Goal: Check status: Check status

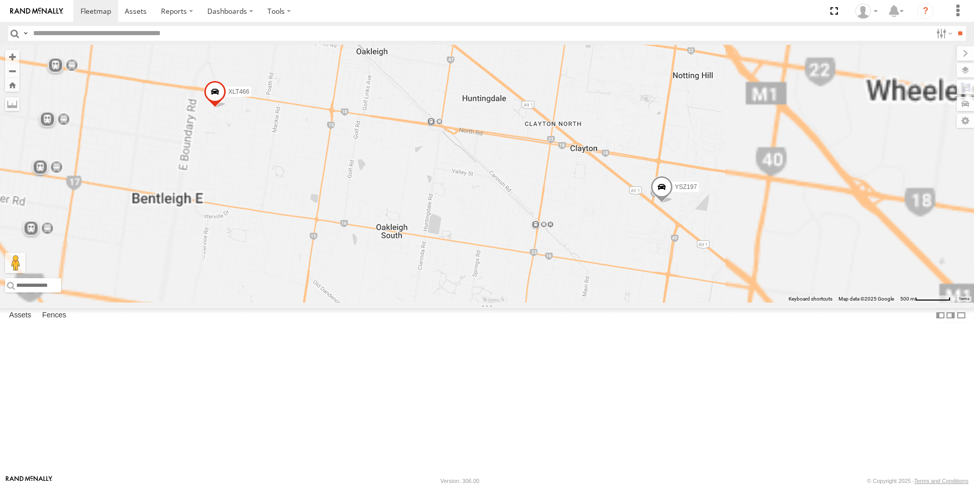
drag, startPoint x: 772, startPoint y: 334, endPoint x: 776, endPoint y: 240, distance: 94.3
click at [776, 239] on div "2CL6WQ 2BM9DF YHH191 1GI7GR - Hiace XLT466 YSZ197" at bounding box center [487, 174] width 974 height 258
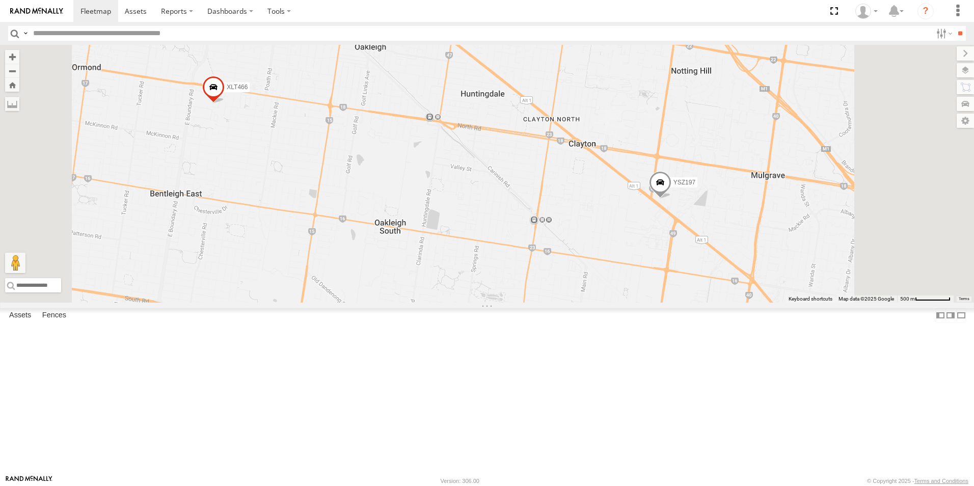
click at [672, 199] on span at bounding box center [660, 185] width 22 height 28
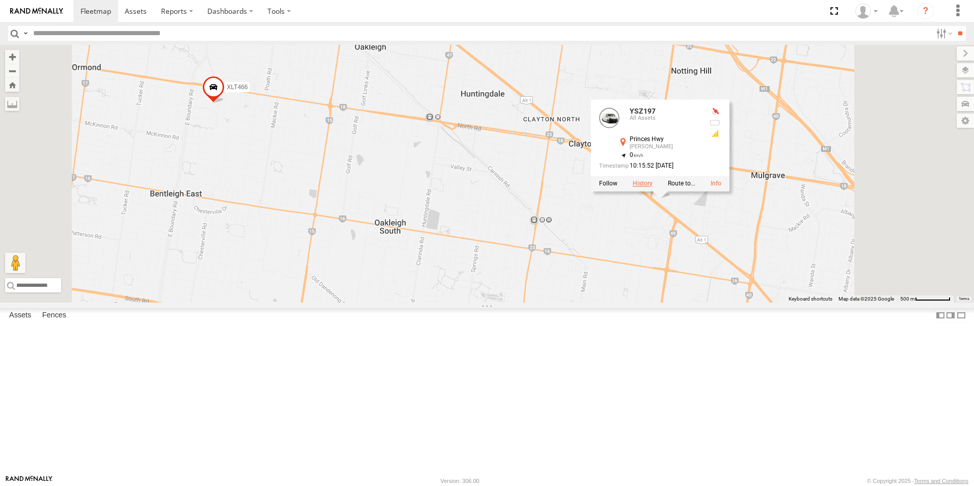
click at [653, 187] on label at bounding box center [643, 183] width 20 height 7
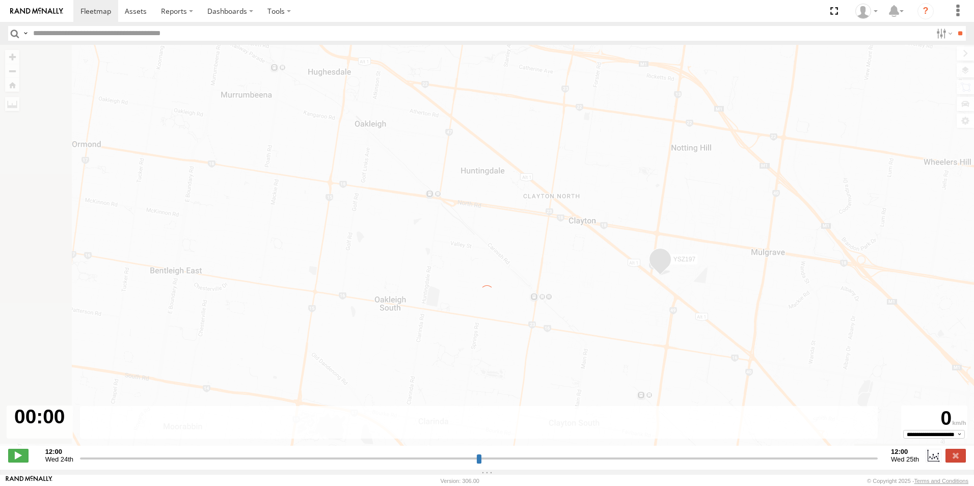
type input "**********"
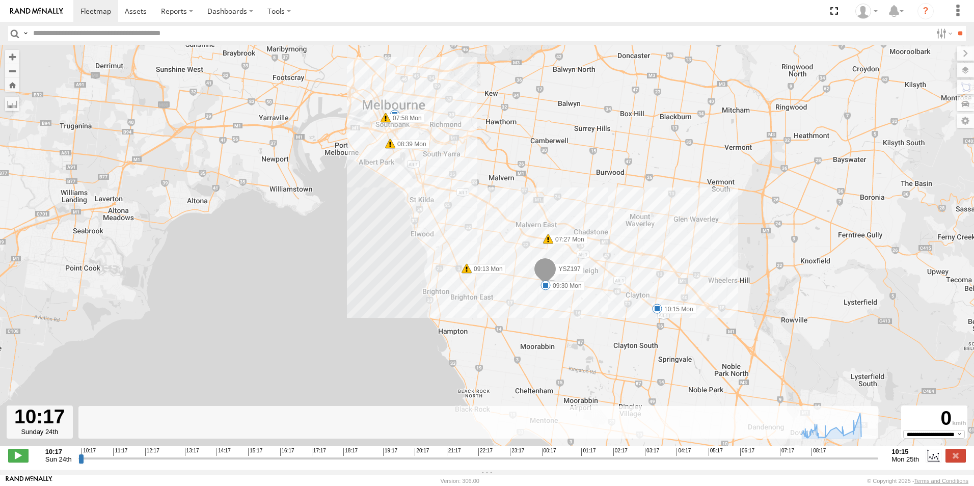
drag, startPoint x: 563, startPoint y: 239, endPoint x: 609, endPoint y: 232, distance: 46.9
click at [609, 232] on div "YSZ197 07:27 Mon 07:58 Mon 08:39 Mon 09:13 Mon 09:30 Mon 10:15 Mon 5" at bounding box center [487, 251] width 974 height 412
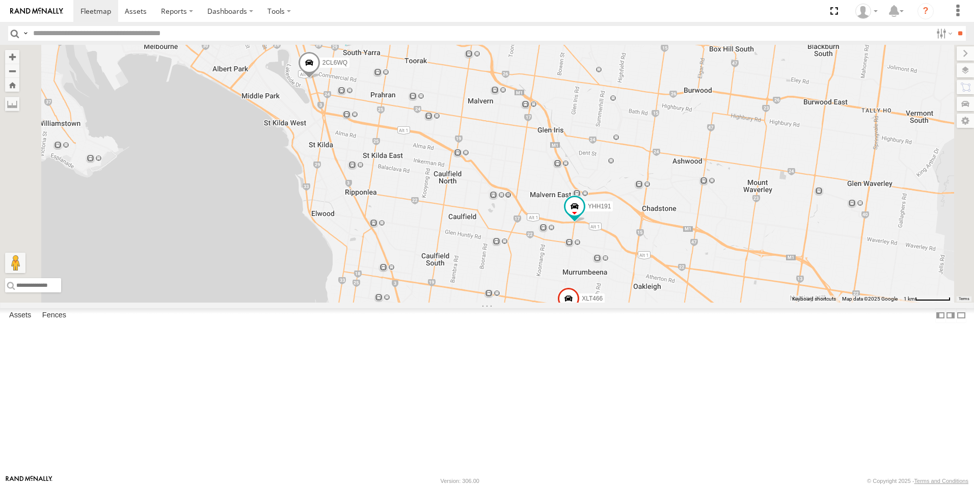
drag, startPoint x: 595, startPoint y: 144, endPoint x: 602, endPoint y: 271, distance: 127.1
click at [602, 271] on div "2CL6WQ 2BM9DF YHH191 1GI7GR - Hiace XLT466 YSZ197" at bounding box center [487, 174] width 974 height 258
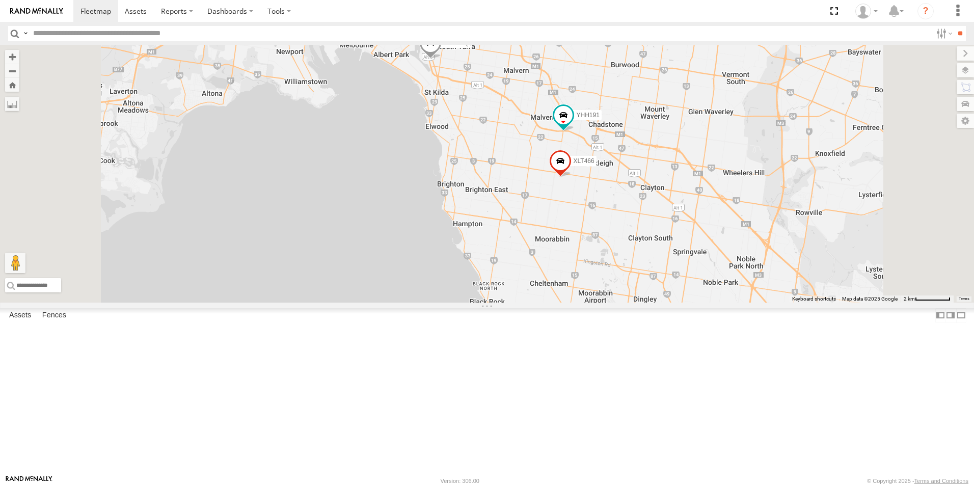
drag, startPoint x: 506, startPoint y: 135, endPoint x: 507, endPoint y: 127, distance: 7.7
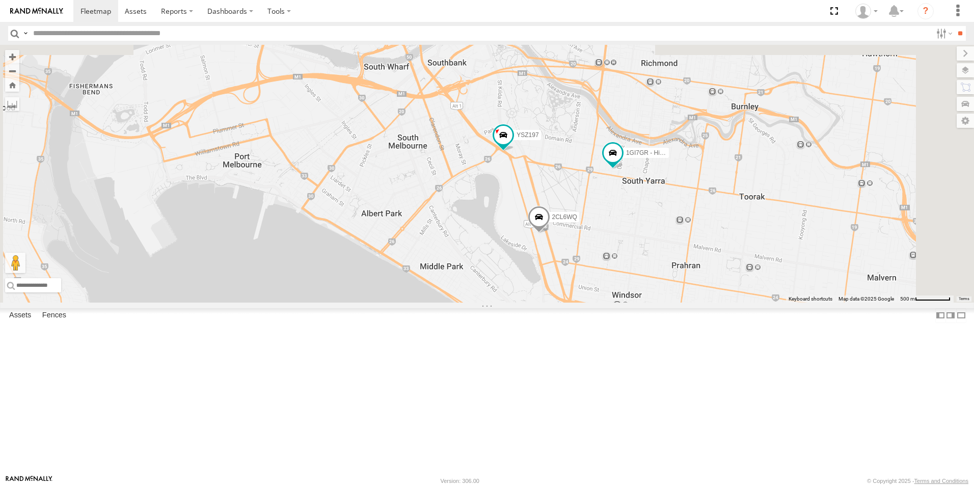
drag, startPoint x: 571, startPoint y: 123, endPoint x: 556, endPoint y: 298, distance: 175.9
click at [555, 300] on div "2CL6WQ 2BM9DF YHH191 1GI7GR - Hiace XLT466 YSZ197" at bounding box center [487, 174] width 974 height 258
